Goal: Information Seeking & Learning: Learn about a topic

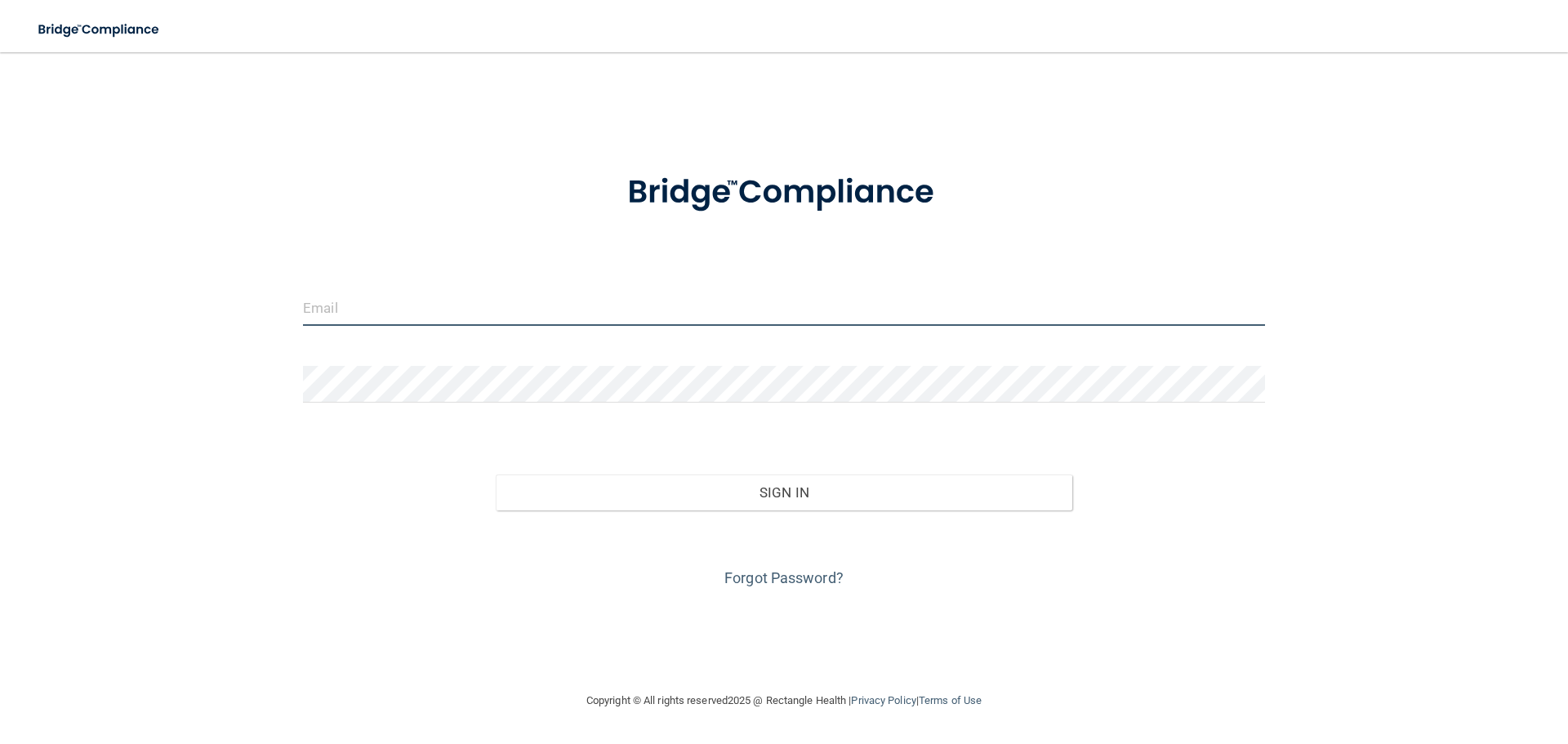
click at [412, 304] on input "email" at bounding box center [784, 308] width 962 height 37
type input "[EMAIL_ADDRESS][DOMAIN_NAME]"
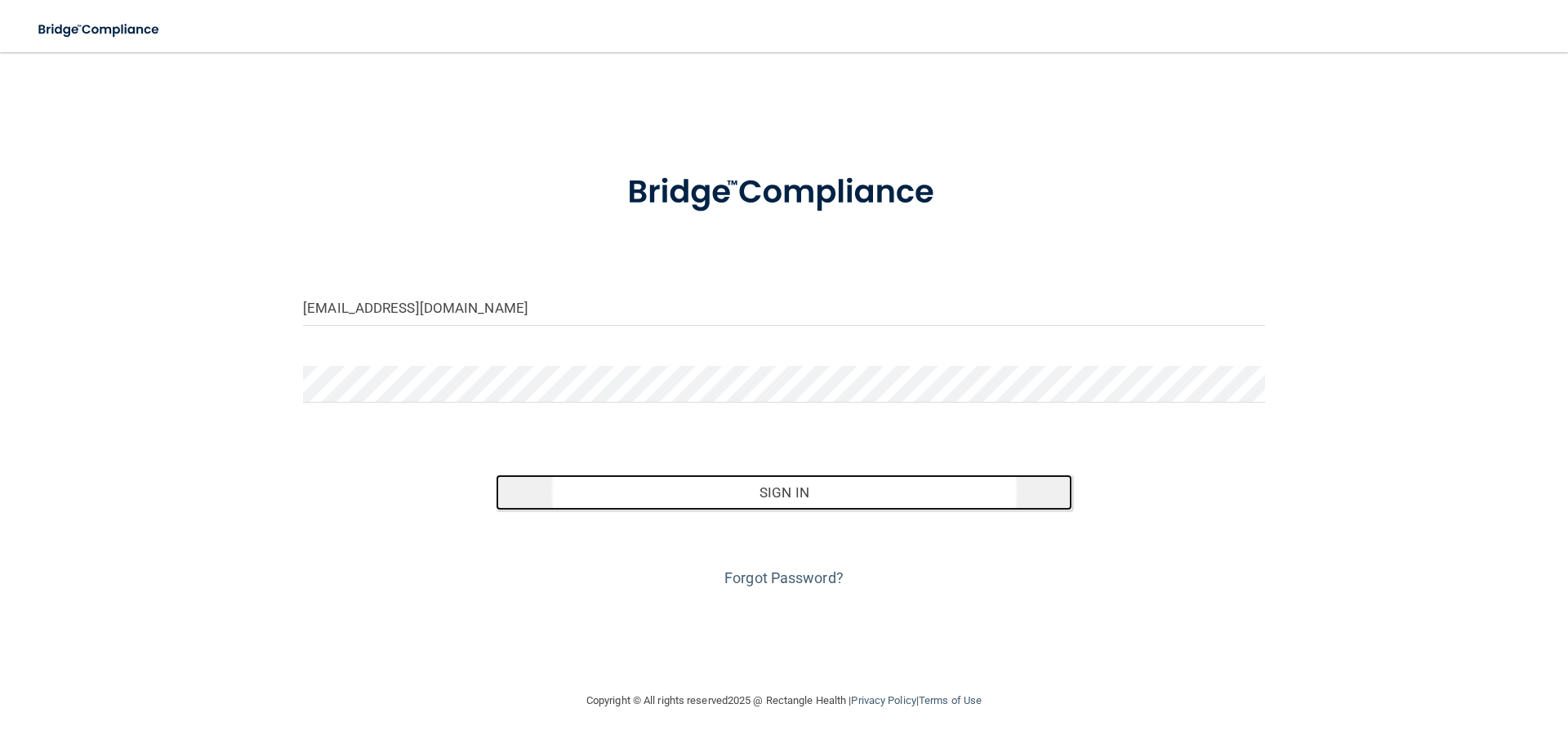
click at [850, 502] on button "Sign In" at bounding box center [784, 492] width 578 height 36
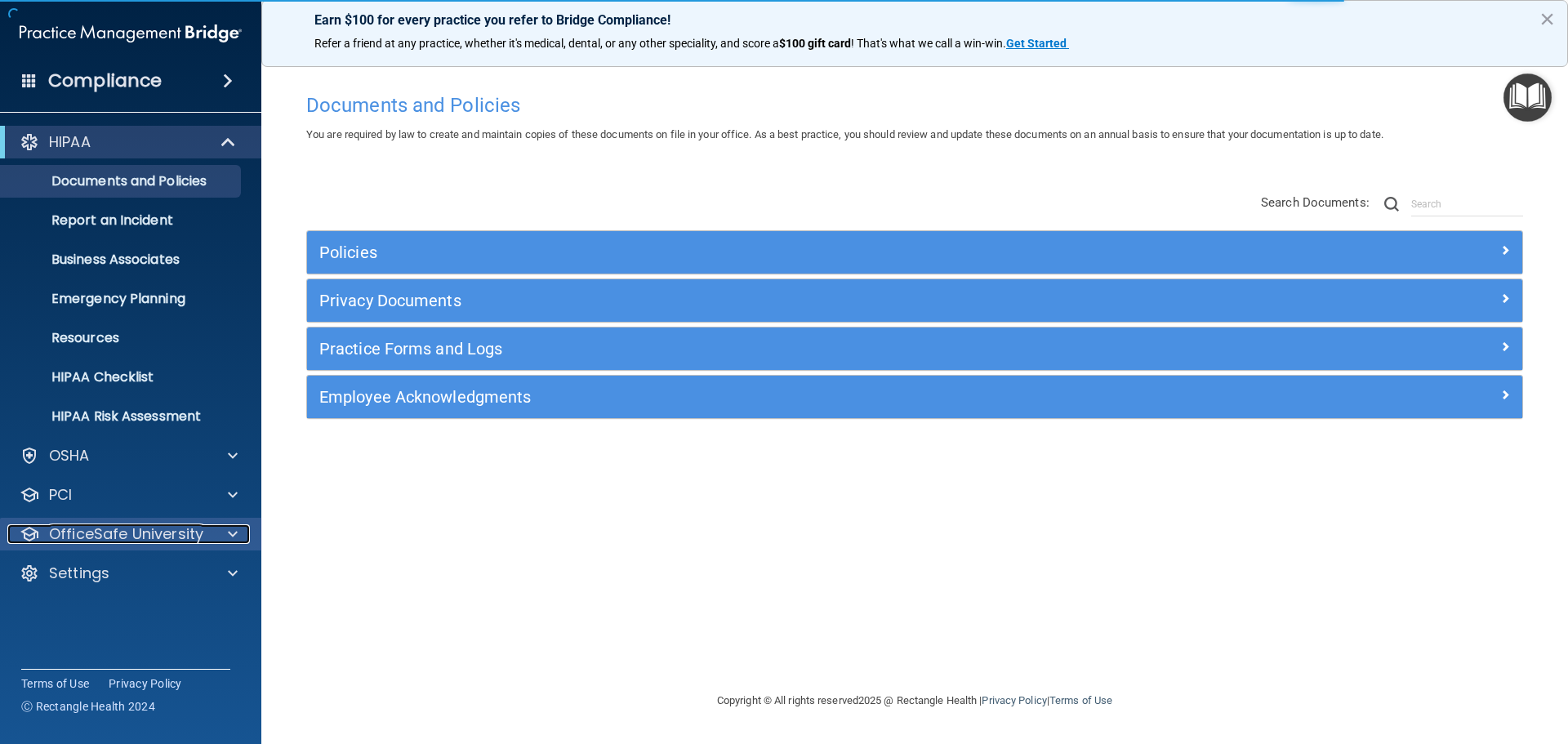
click at [151, 538] on p "OfficeSafe University" at bounding box center [126, 534] width 154 height 20
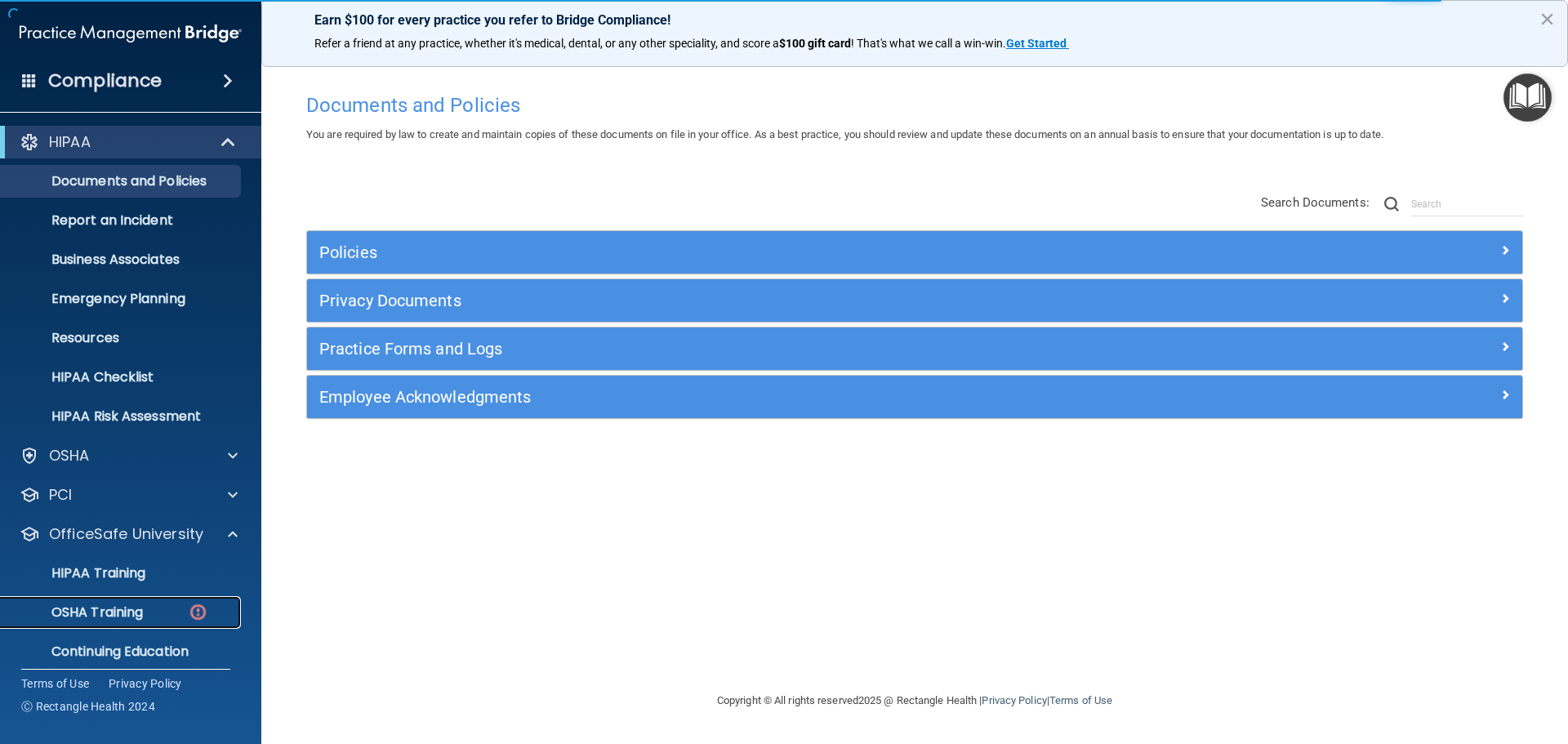
click at [164, 618] on div "OSHA Training" at bounding box center [122, 612] width 222 height 17
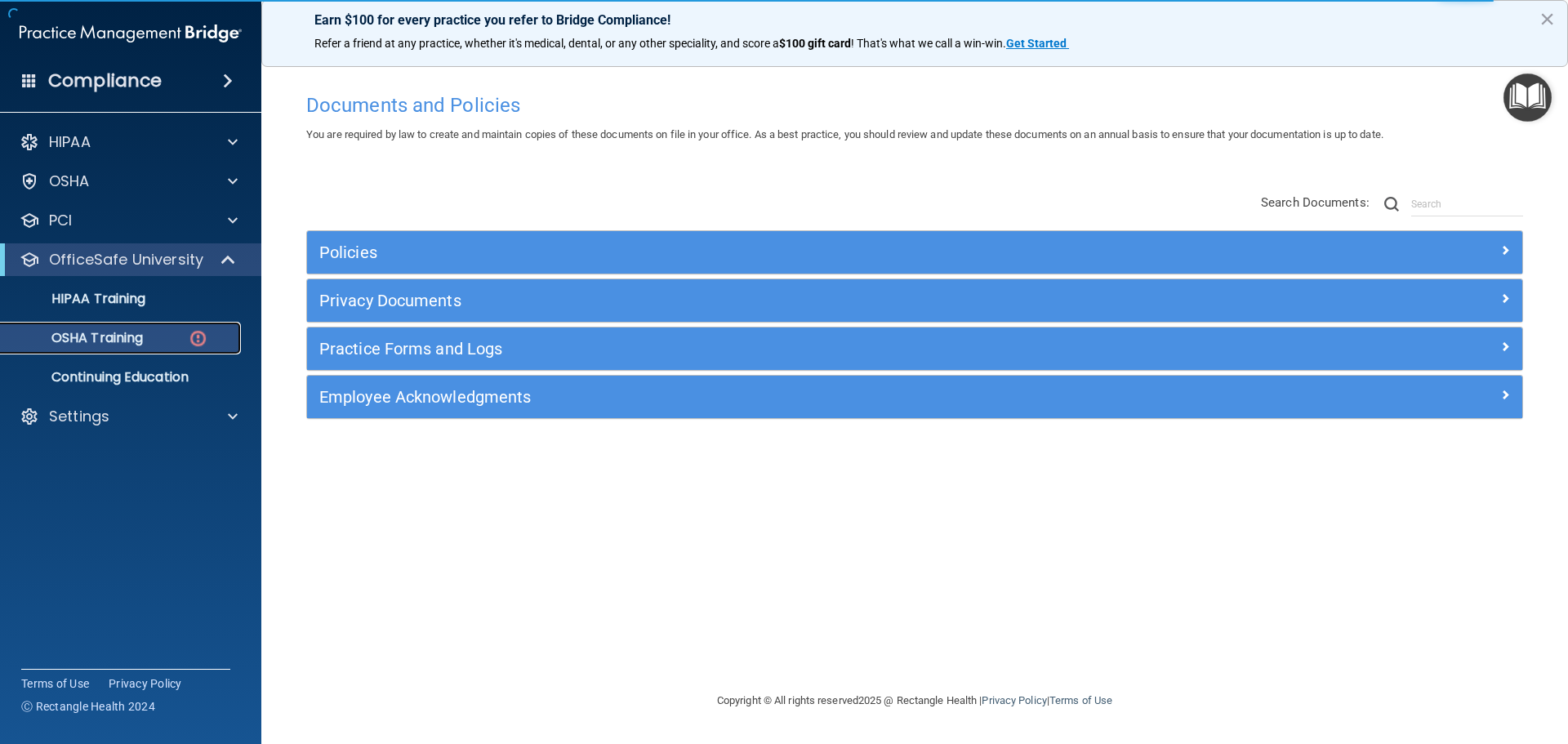
click at [121, 345] on p "OSHA Training" at bounding box center [77, 338] width 133 height 17
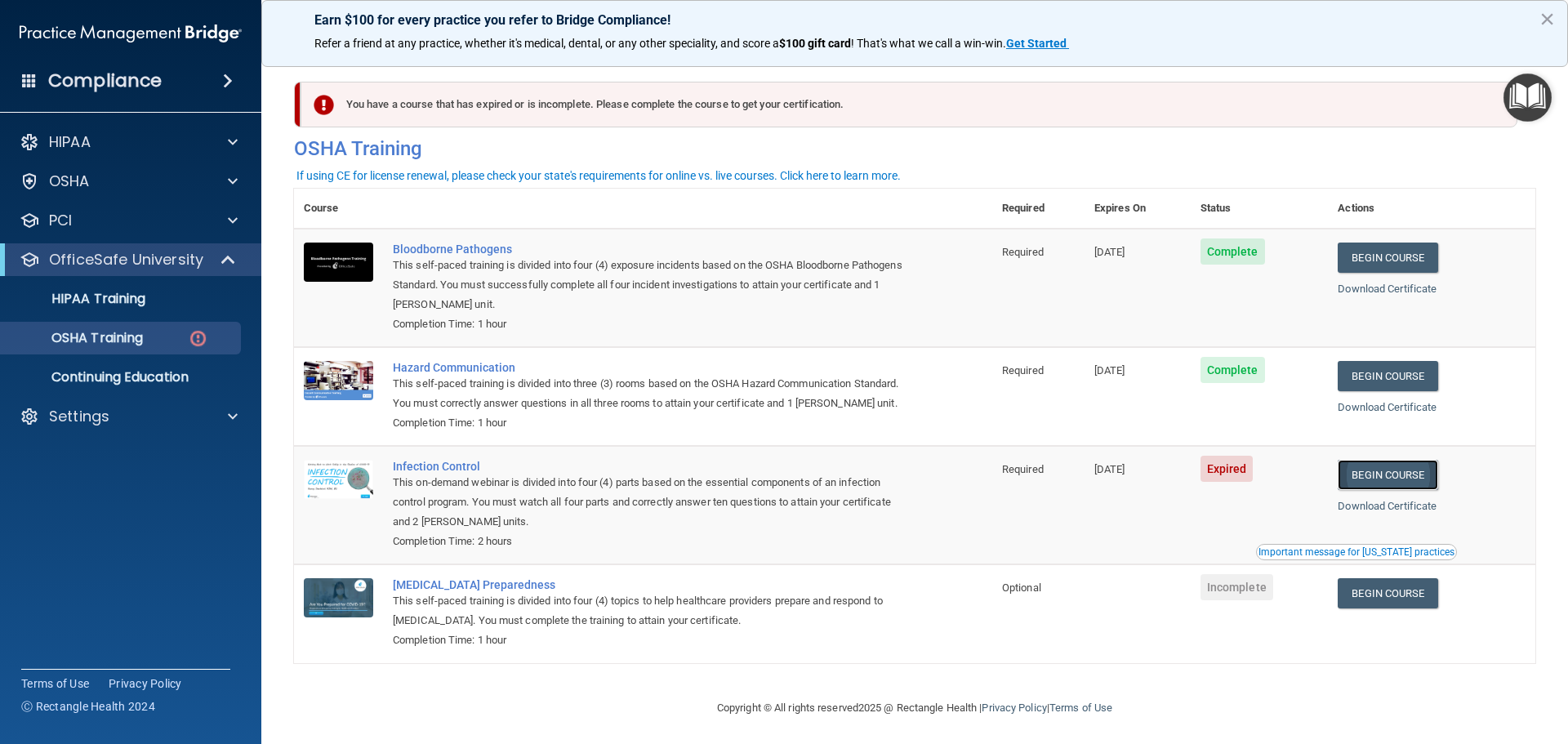
click at [1410, 490] on link "Begin Course" at bounding box center [1387, 475] width 100 height 30
click at [68, 422] on p "Settings" at bounding box center [79, 417] width 60 height 20
click at [73, 574] on p "Sign Out" at bounding box center [122, 573] width 222 height 17
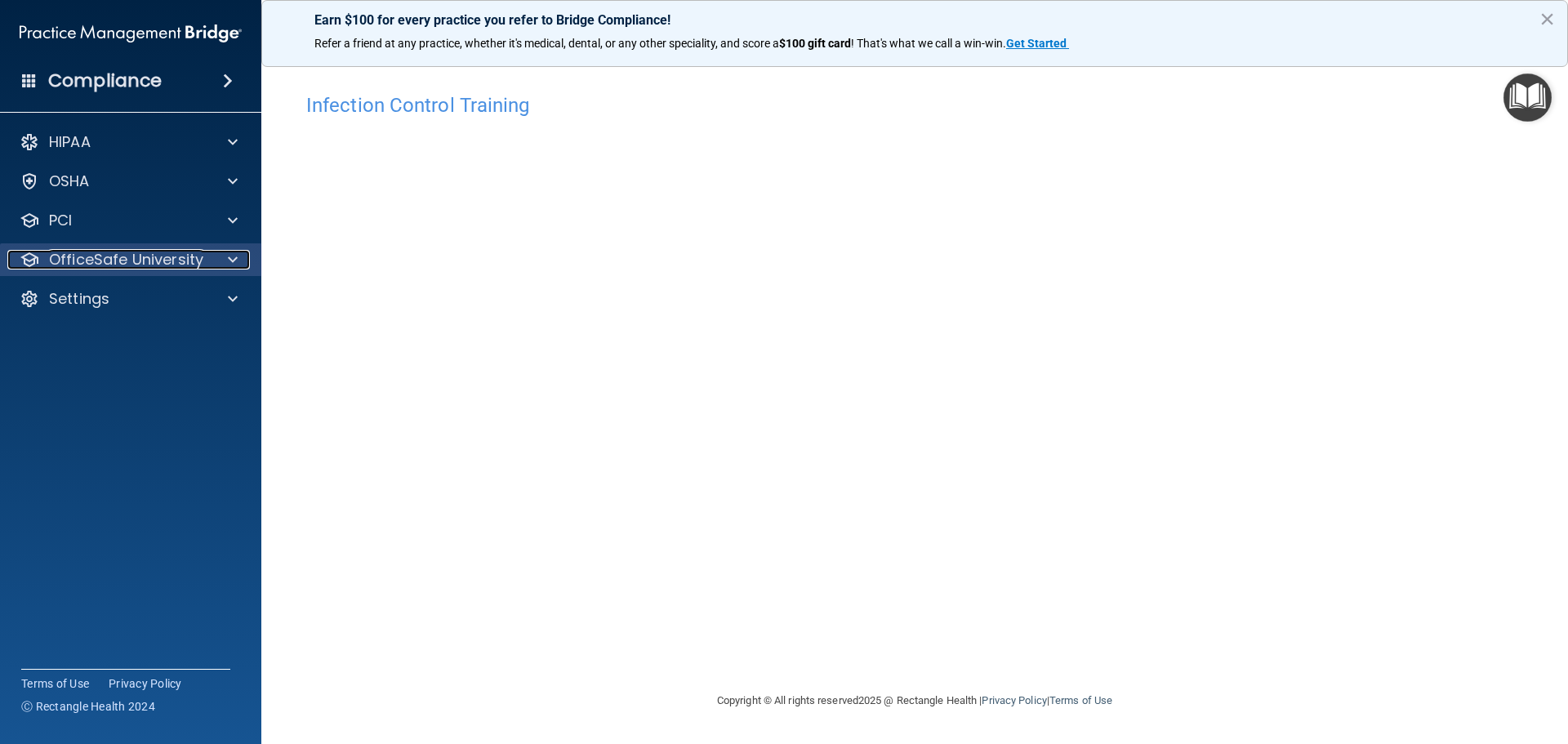
click at [94, 266] on p "OfficeSafe University" at bounding box center [126, 260] width 154 height 20
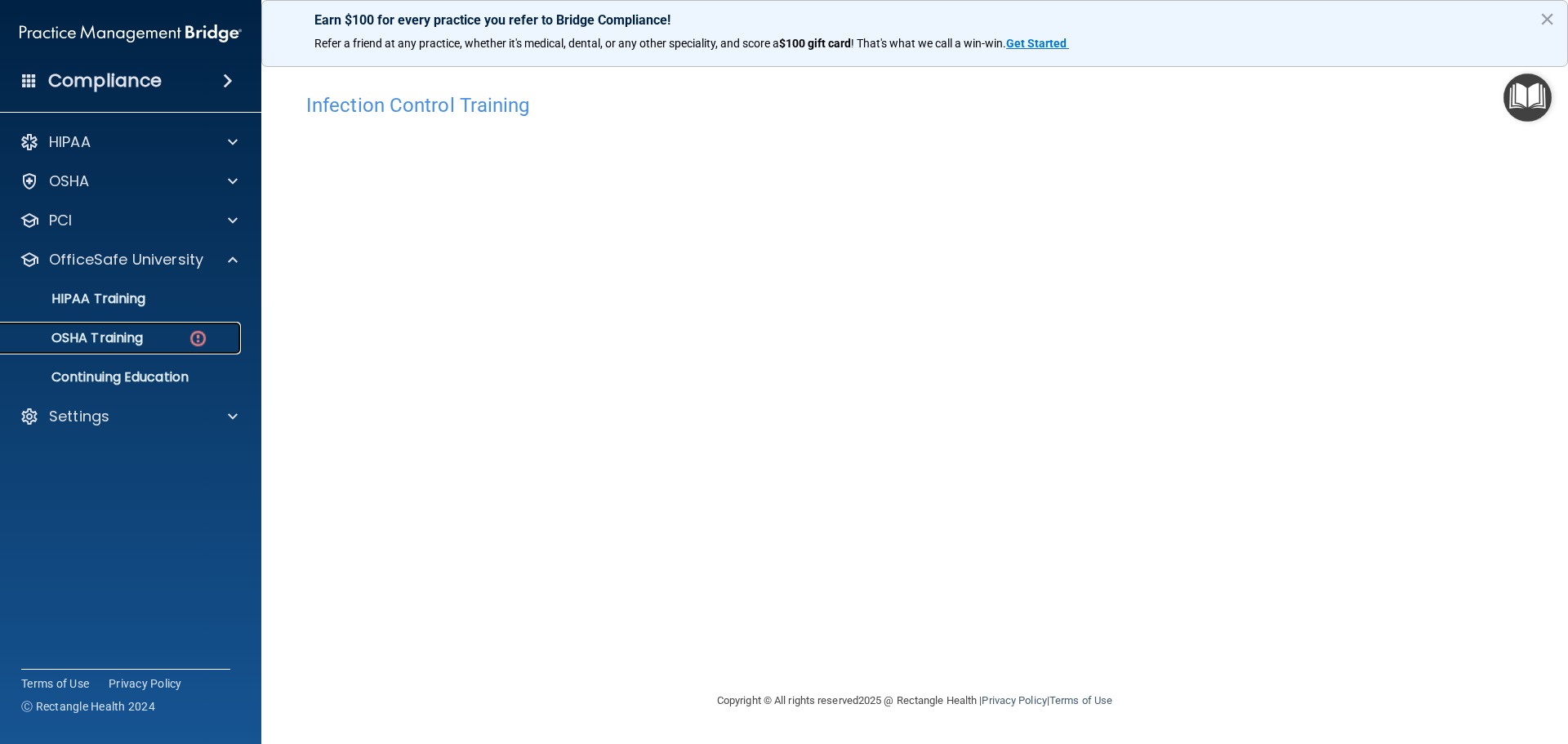
click at [110, 339] on p "OSHA Training" at bounding box center [77, 338] width 133 height 17
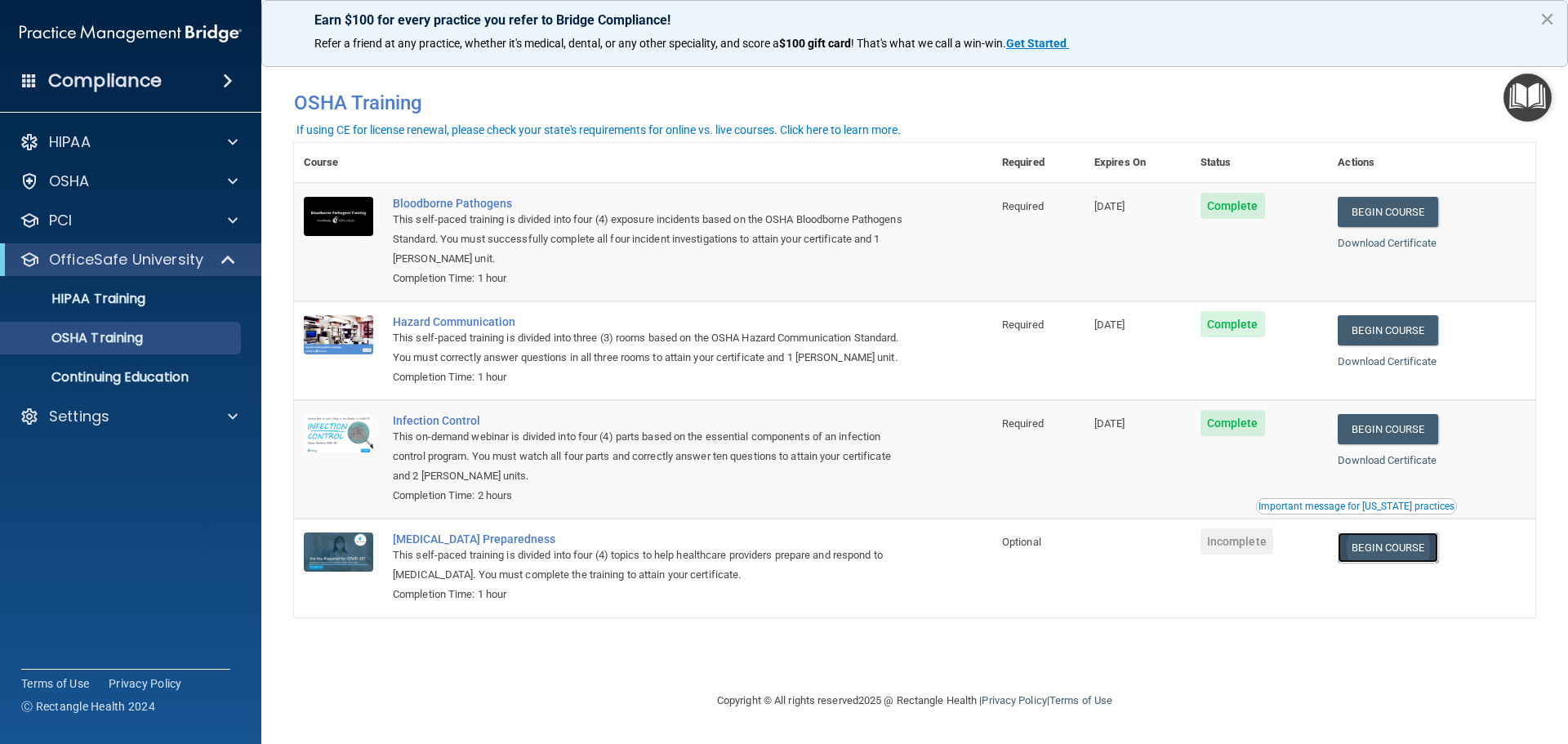
click at [1387, 554] on link "Begin Course" at bounding box center [1387, 548] width 100 height 30
click at [86, 410] on p "Settings" at bounding box center [79, 417] width 60 height 20
click at [81, 575] on p "Sign Out" at bounding box center [122, 573] width 222 height 17
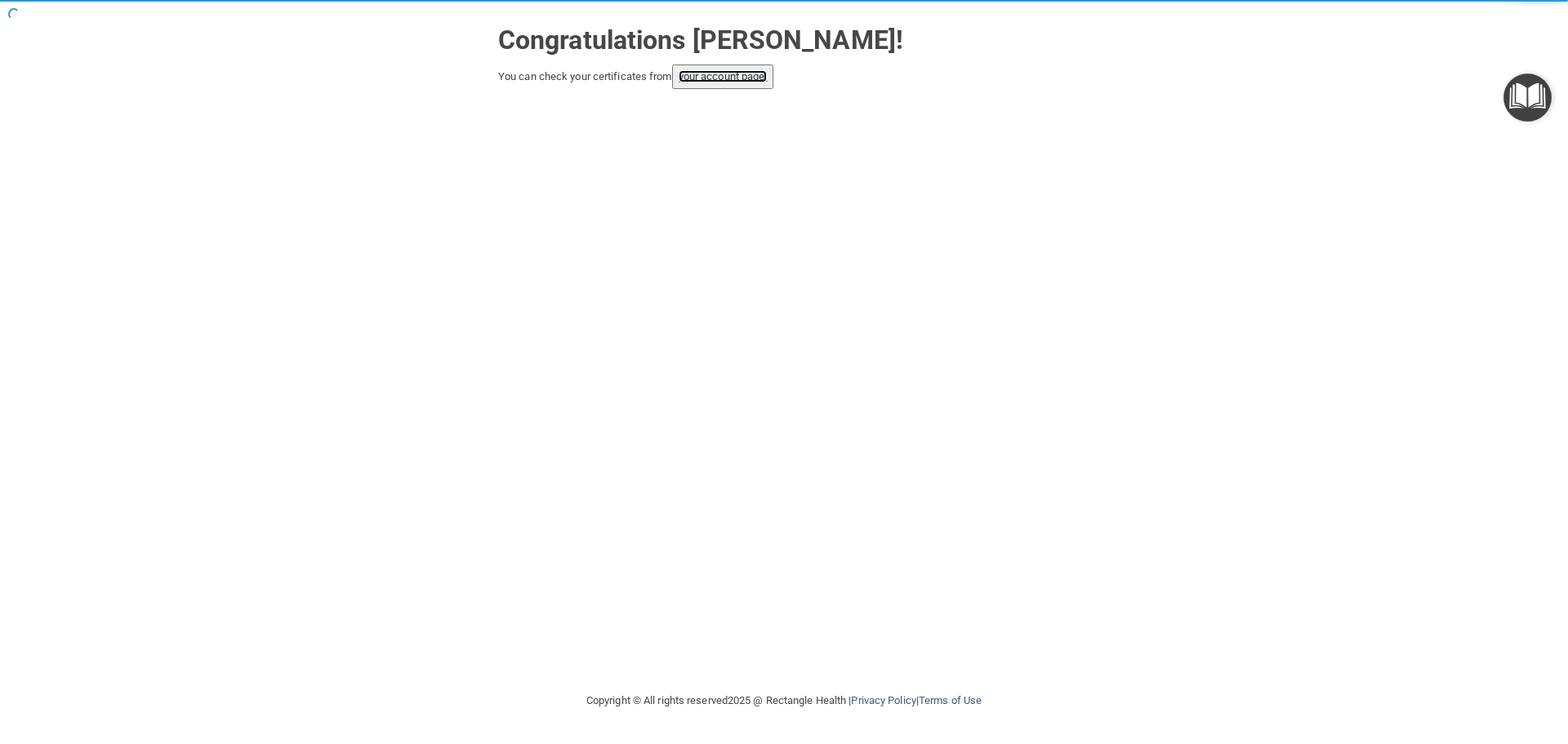
click at [739, 80] on link "your account page!" at bounding box center [722, 76] width 89 height 13
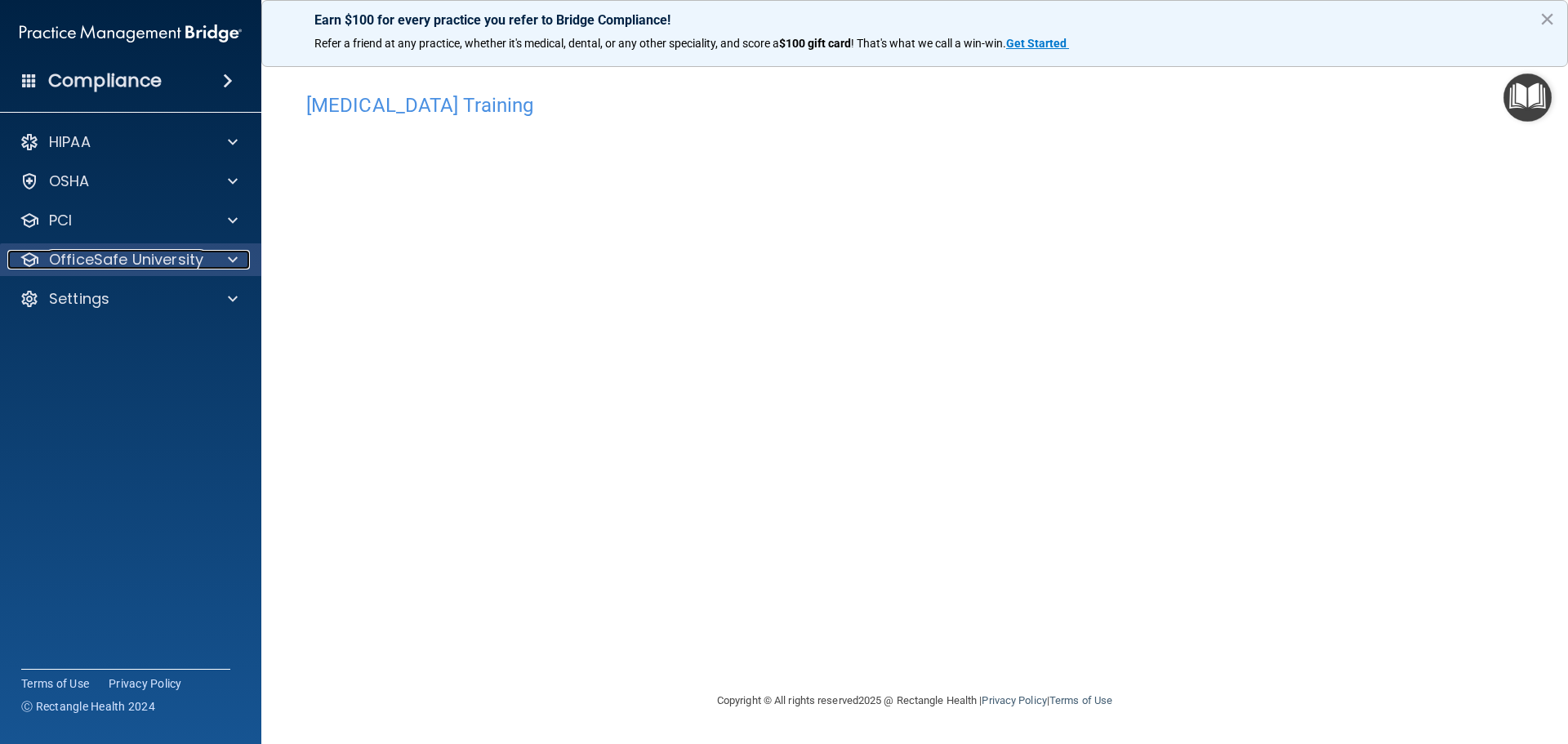
click at [170, 263] on p "OfficeSafe University" at bounding box center [126, 260] width 154 height 20
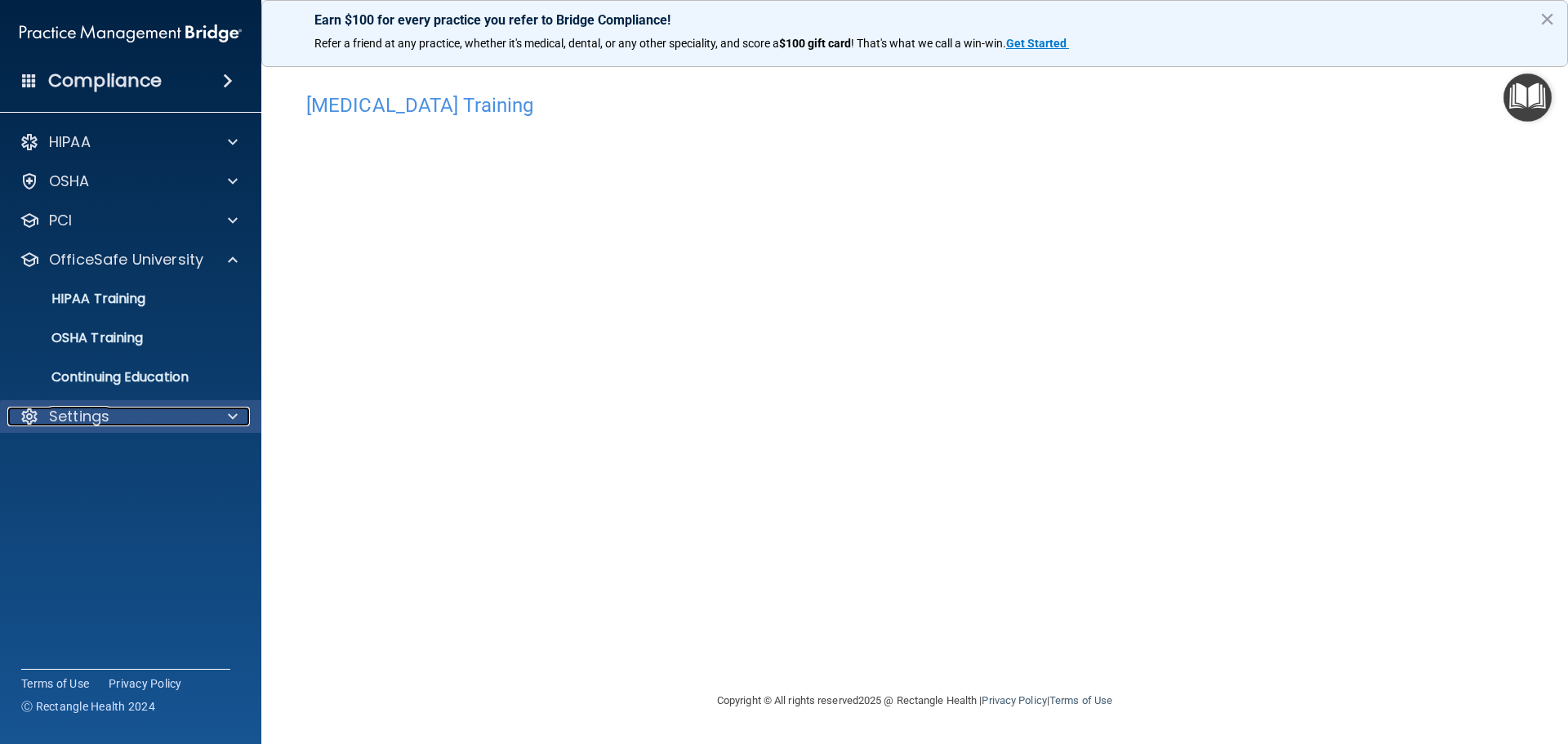
click at [92, 420] on p "Settings" at bounding box center [79, 417] width 60 height 20
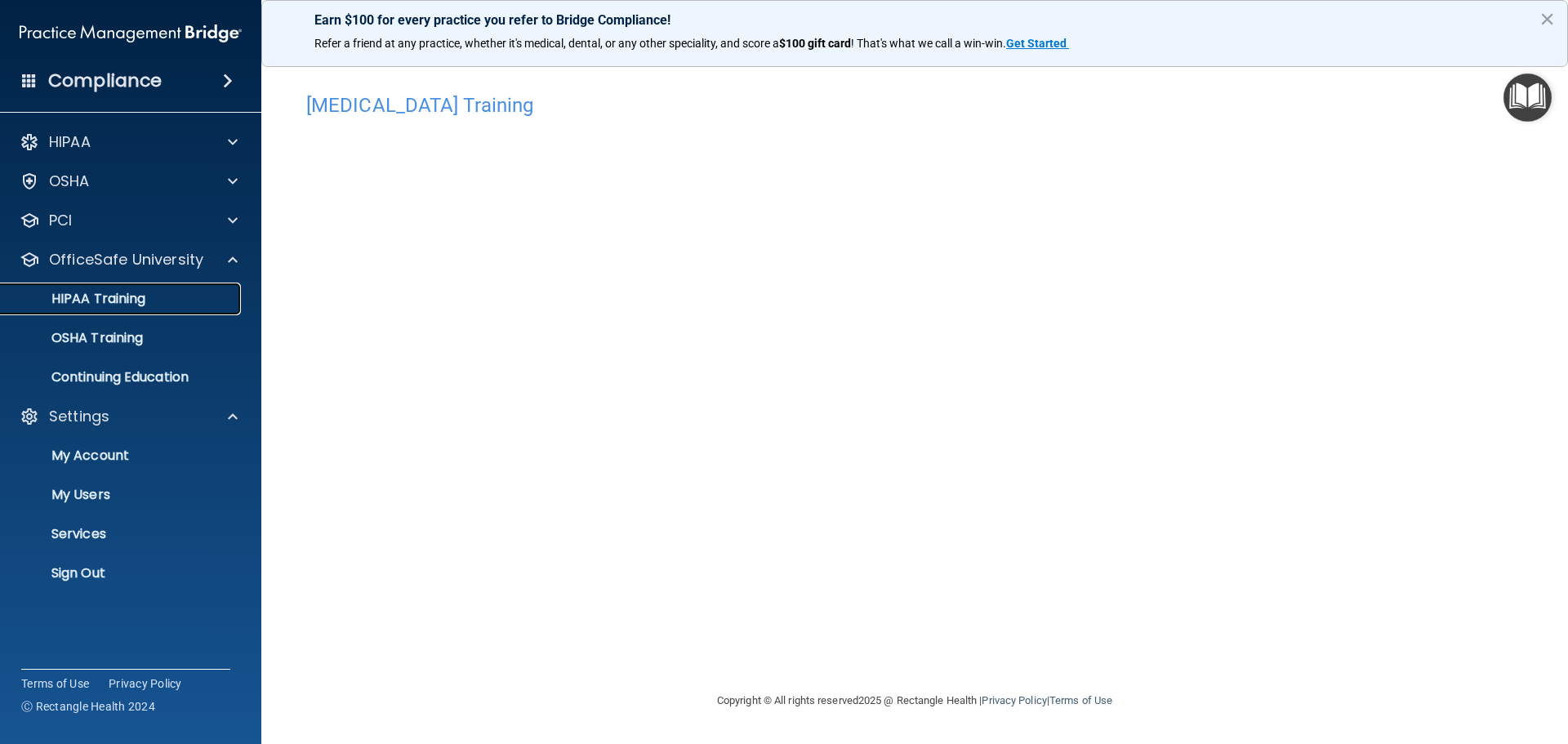
click at [111, 295] on p "HIPAA Training" at bounding box center [78, 299] width 135 height 17
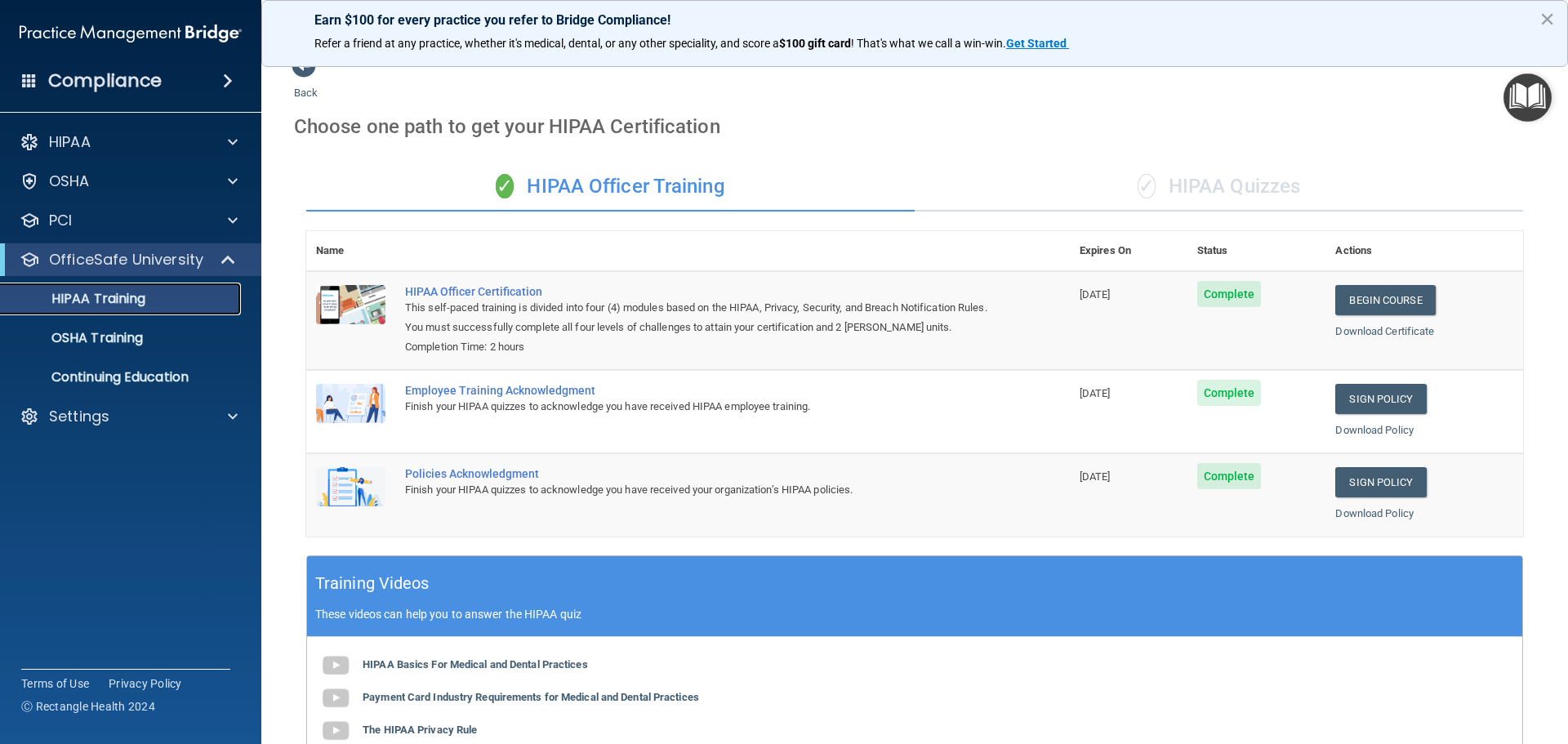
scroll to position [9, 0]
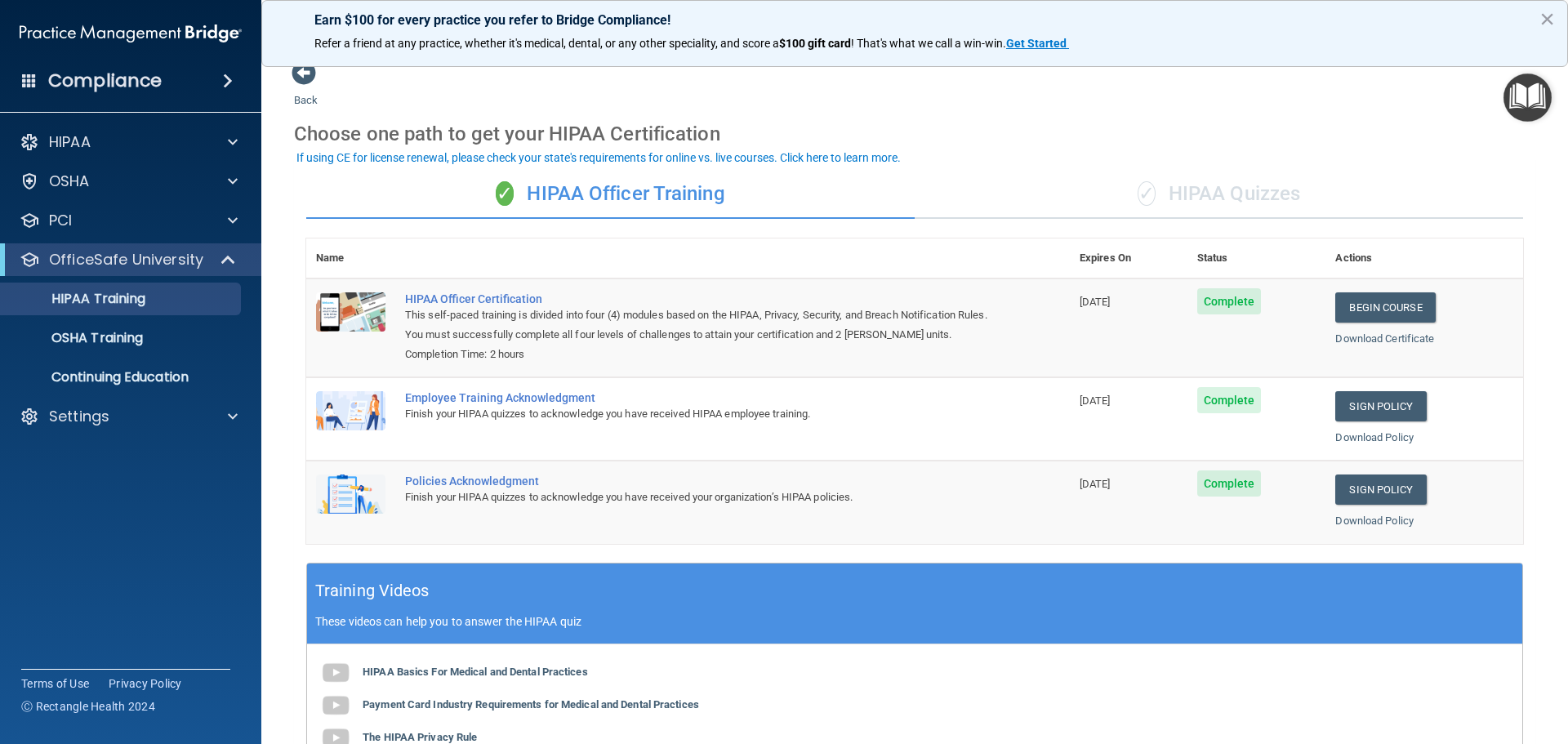
click at [227, 84] on span at bounding box center [227, 81] width 10 height 20
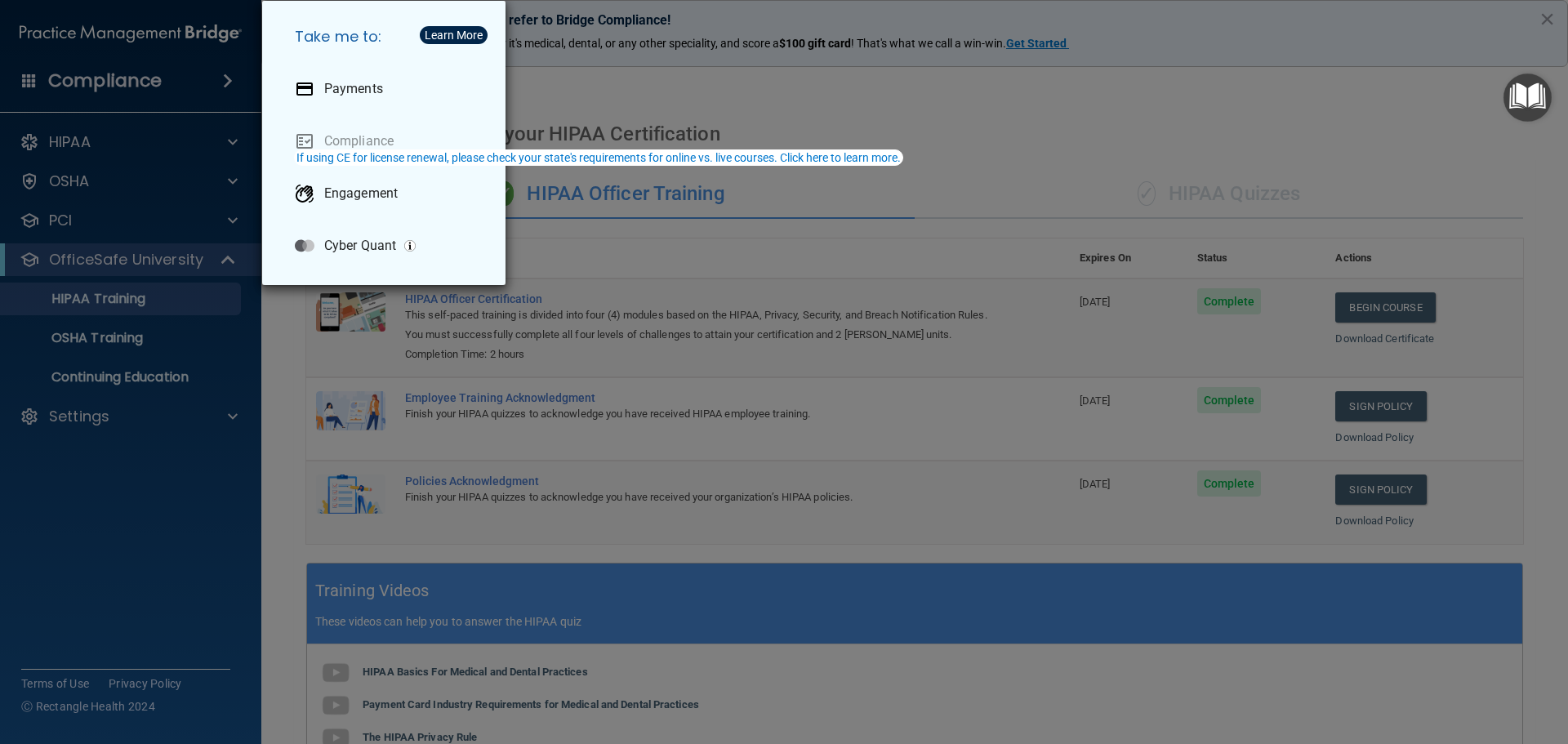
click at [141, 487] on div "Take me to: Payments Compliance Engagement Cyber Quant" at bounding box center [784, 372] width 1568 height 744
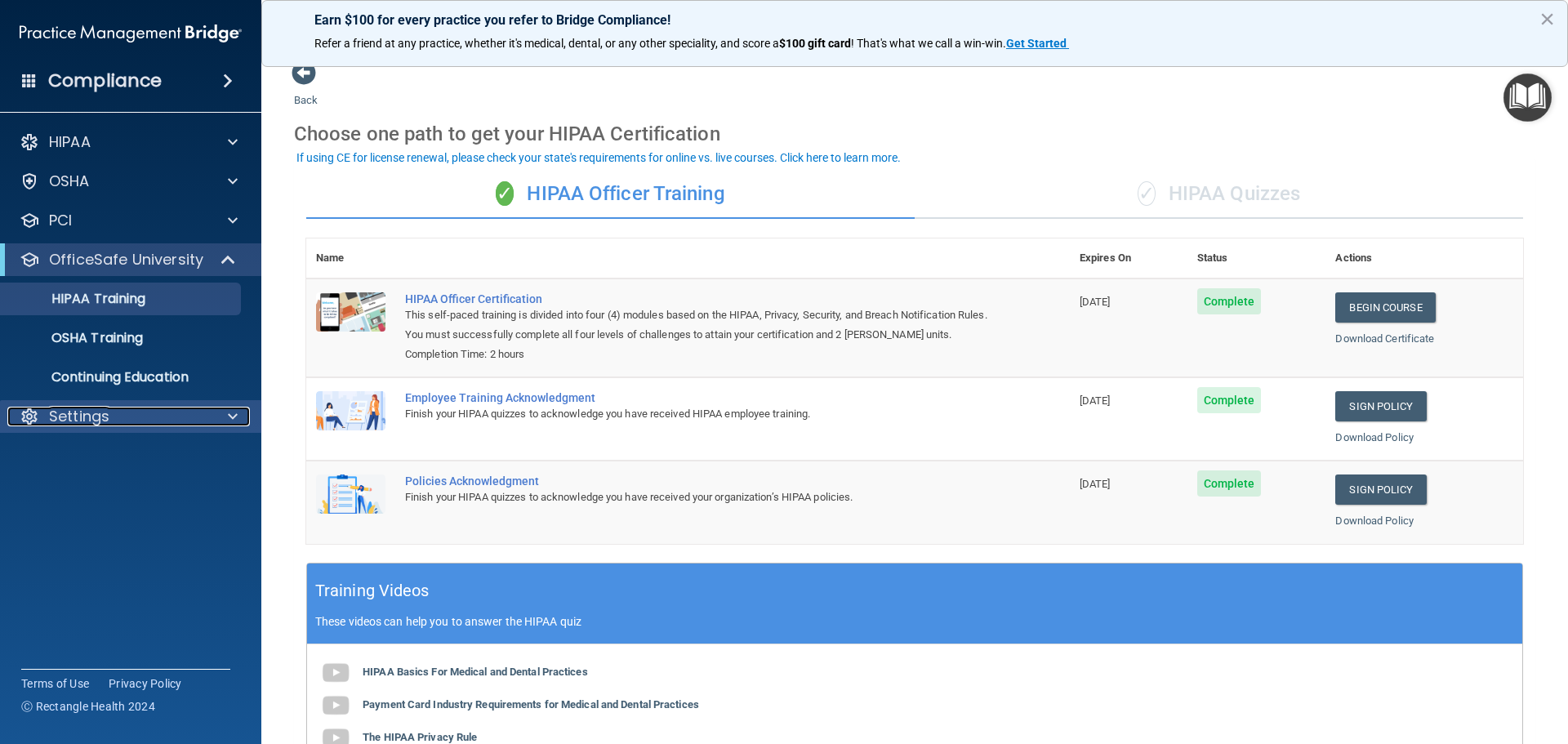
click at [83, 417] on p "Settings" at bounding box center [79, 417] width 60 height 20
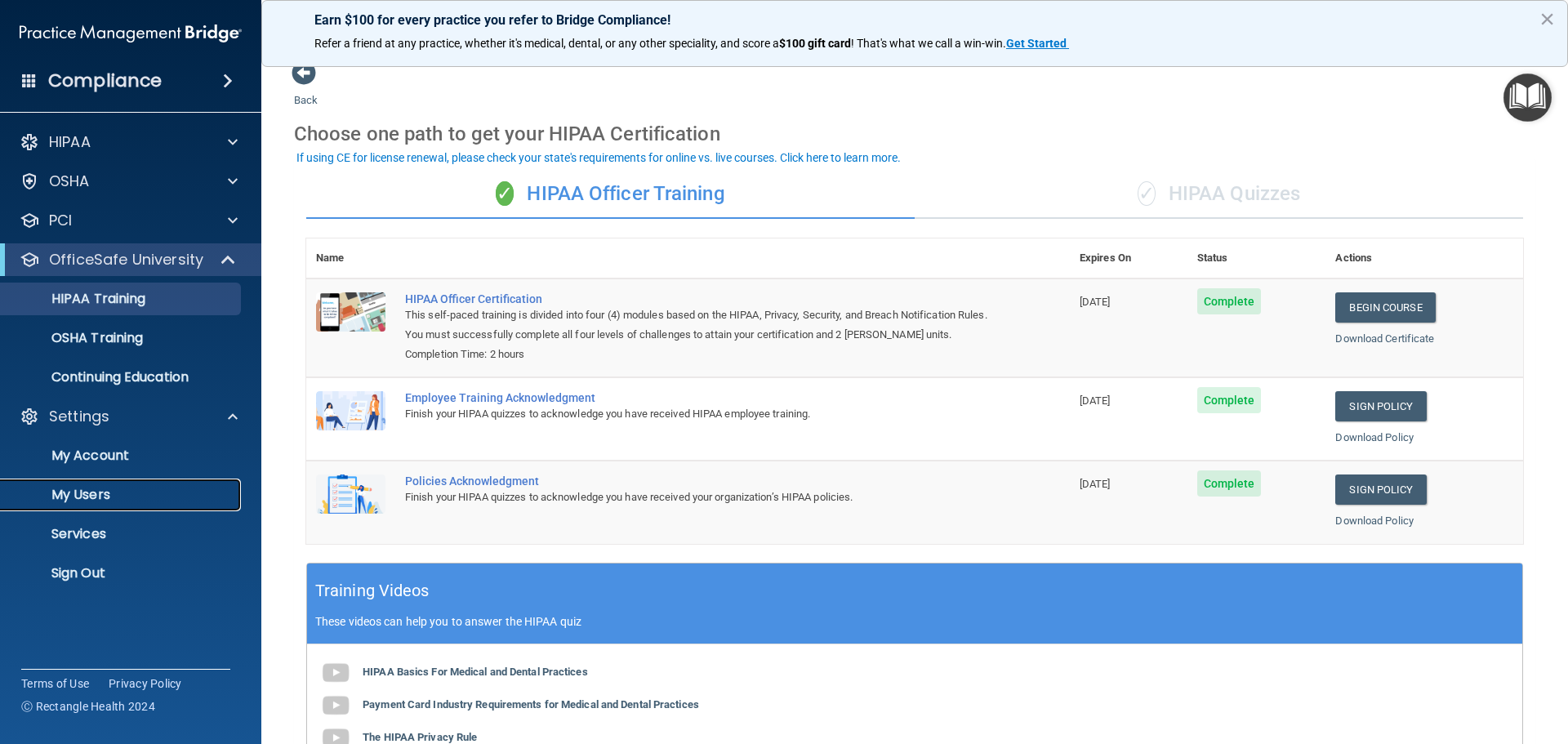
click at [85, 489] on p "My Users" at bounding box center [122, 495] width 222 height 17
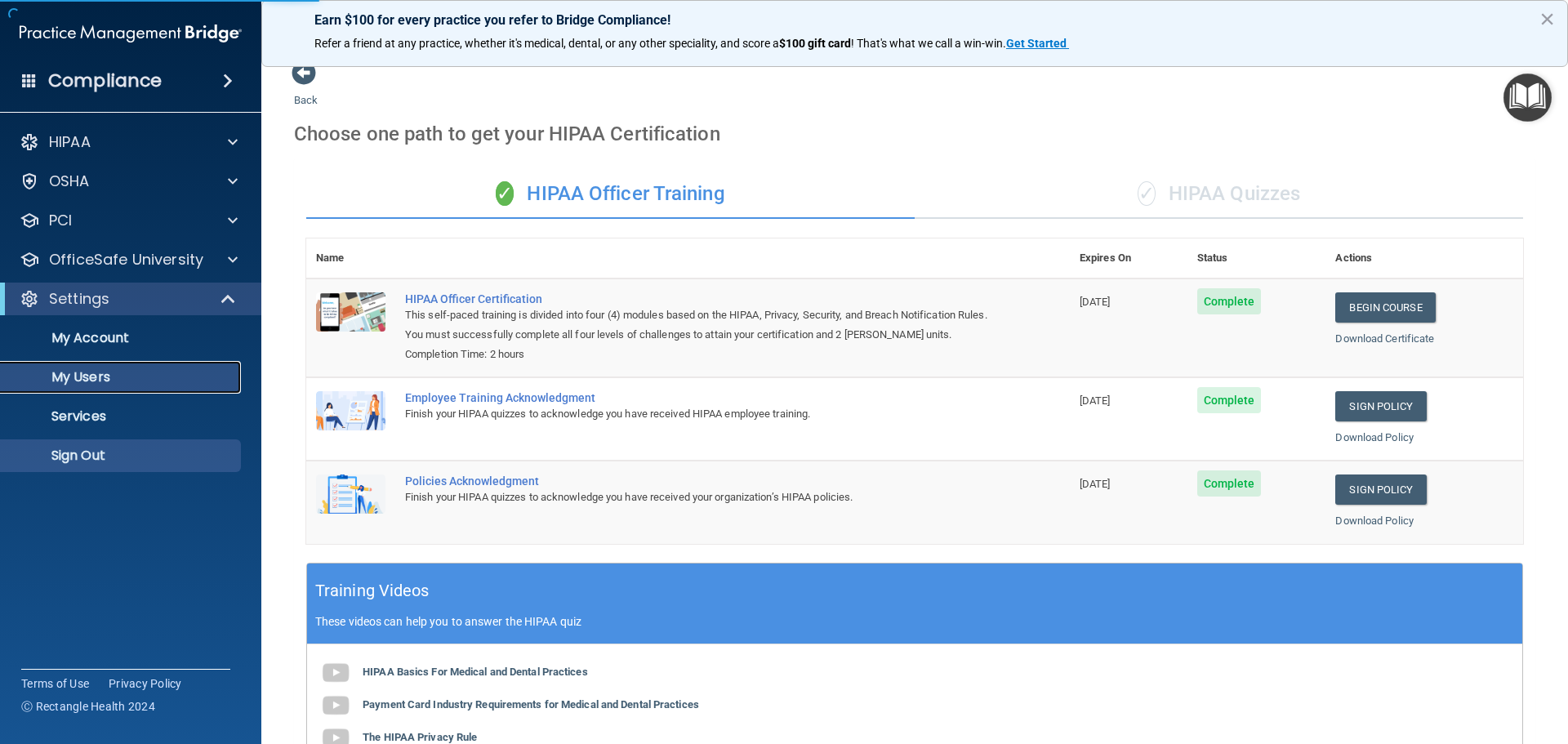
select select "20"
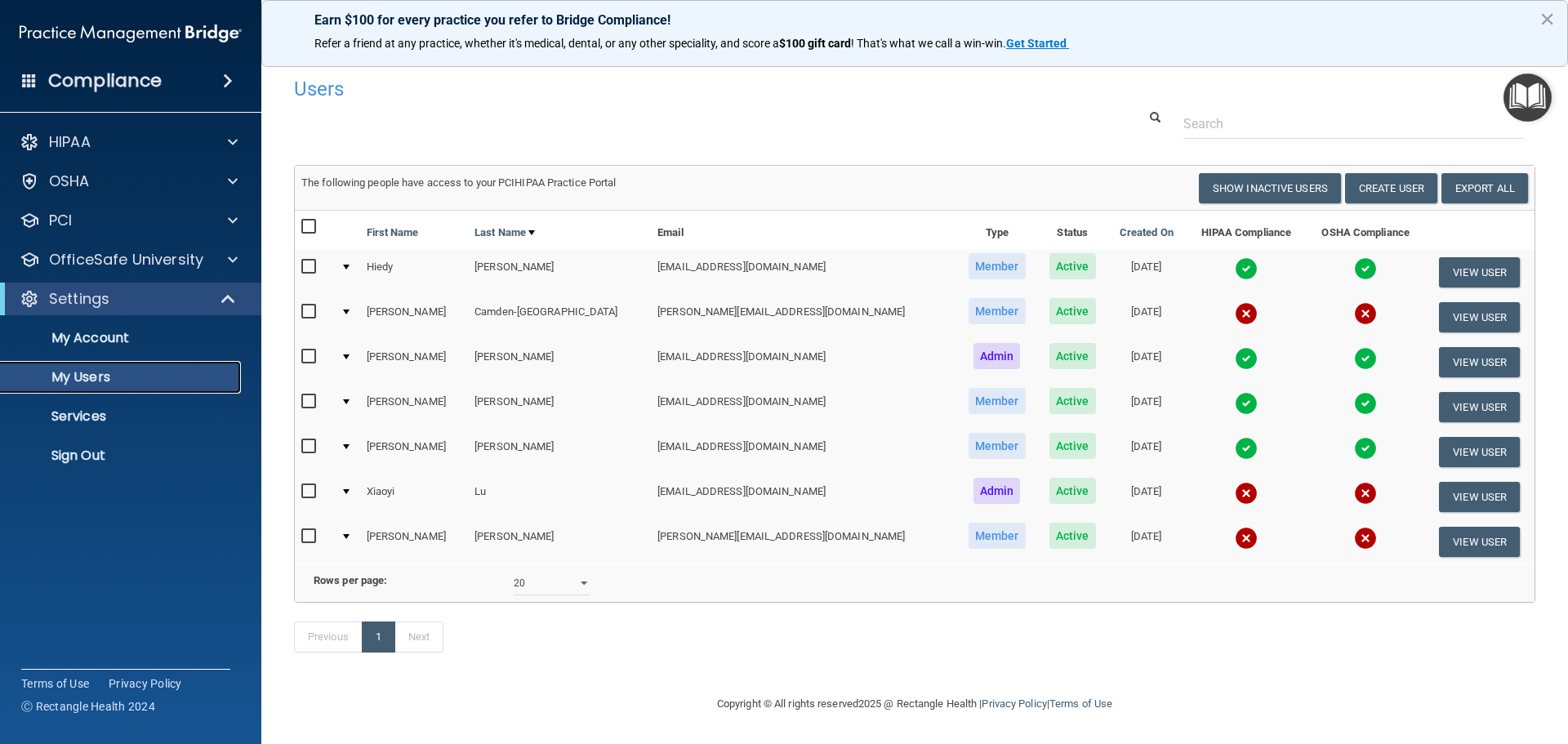
scroll to position [23, 0]
click at [71, 458] on p "Sign Out" at bounding box center [122, 456] width 222 height 17
